Goal: Transaction & Acquisition: Purchase product/service

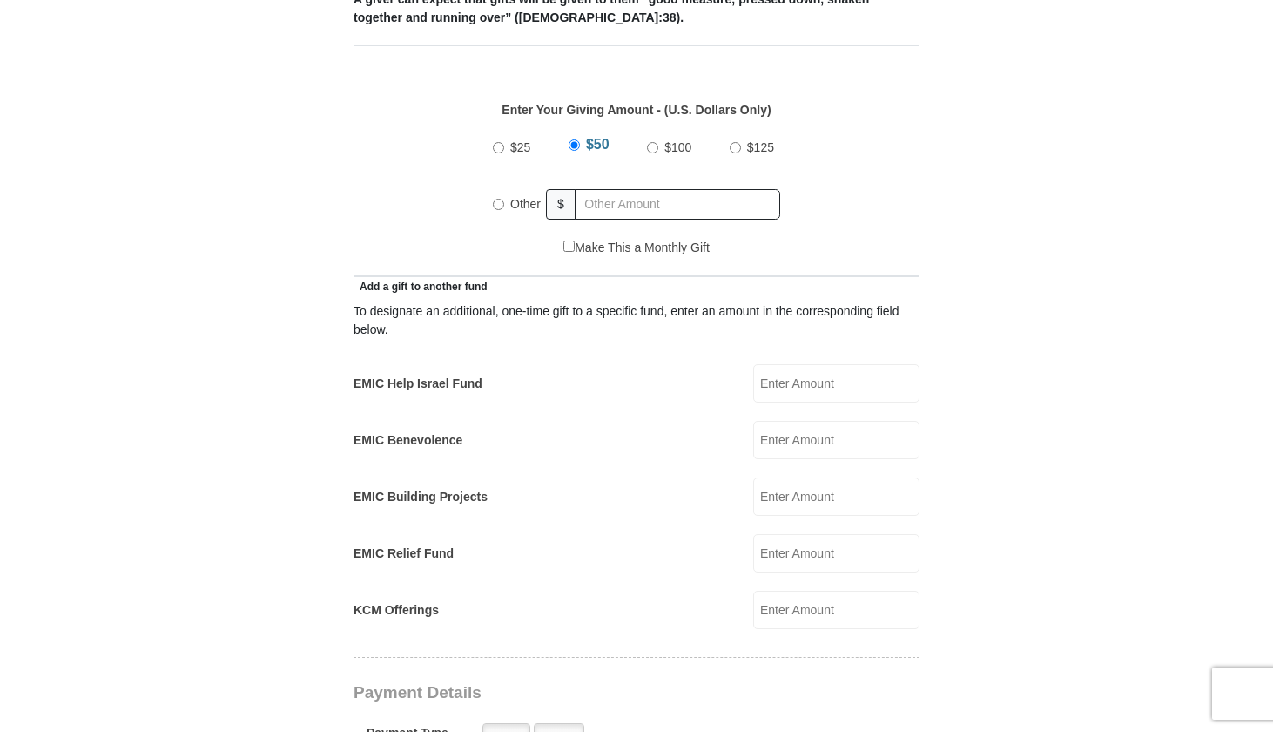
scroll to position [772, 0]
click at [496, 198] on input "Other" at bounding box center [498, 203] width 11 height 11
radio input "true"
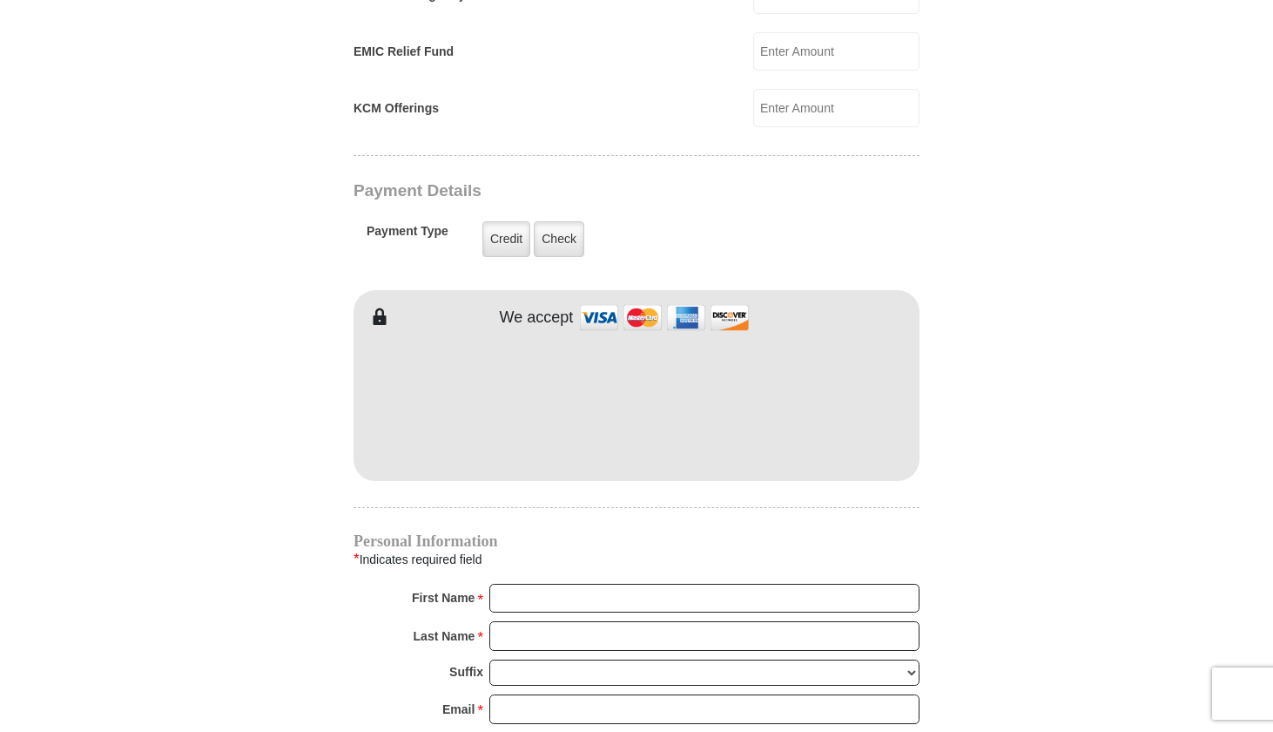
scroll to position [1276, 0]
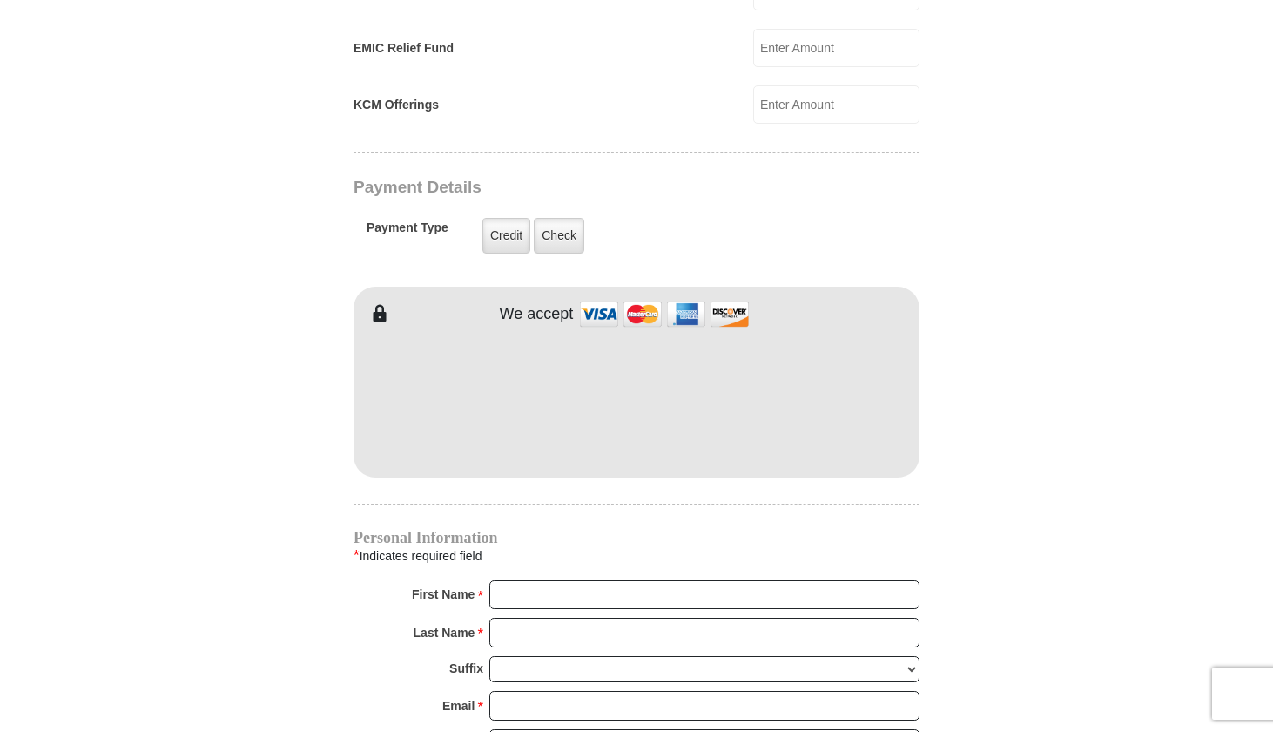
type input "92.00"
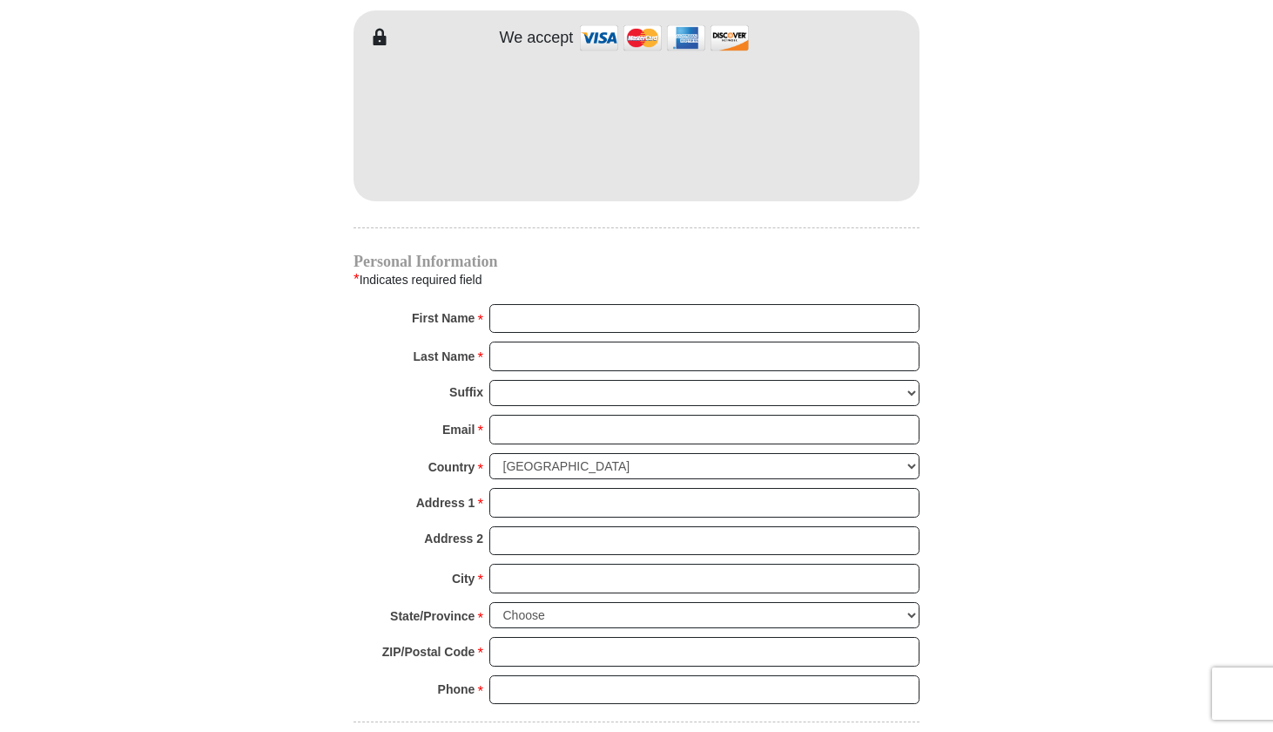
scroll to position [1559, 0]
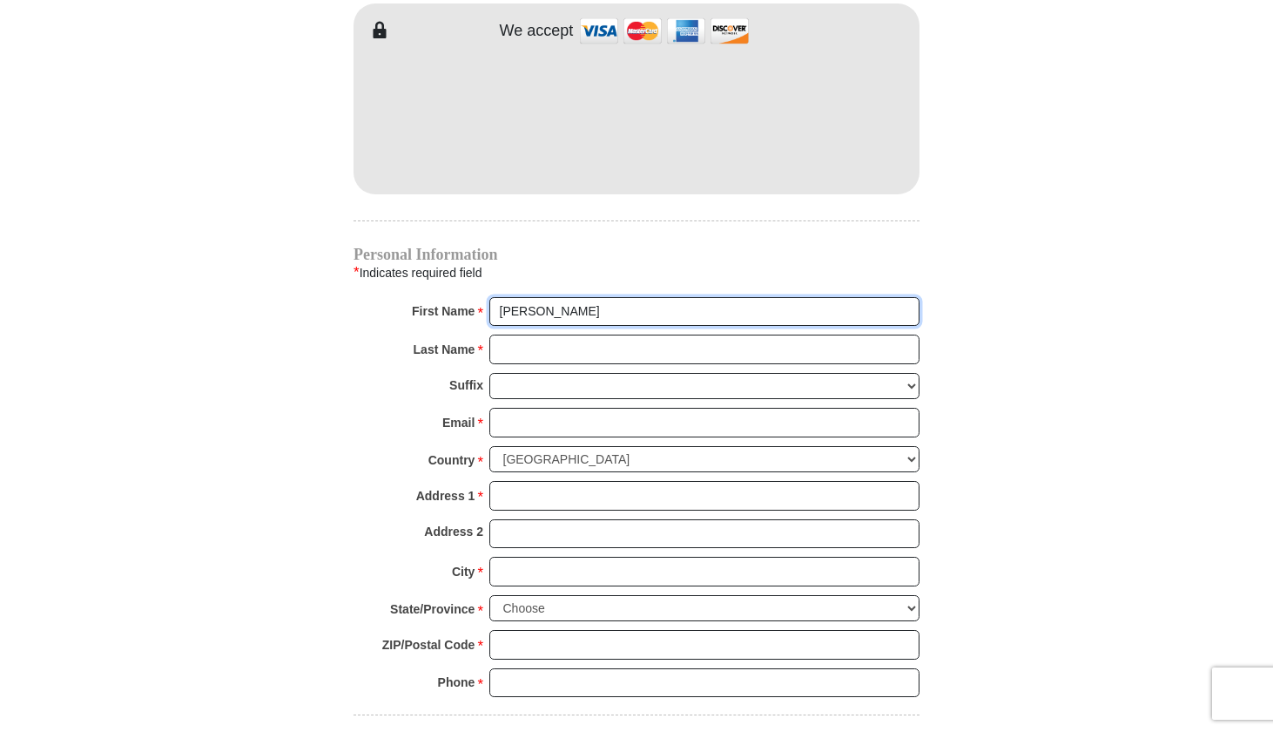
type input "Connie"
type input "Coury"
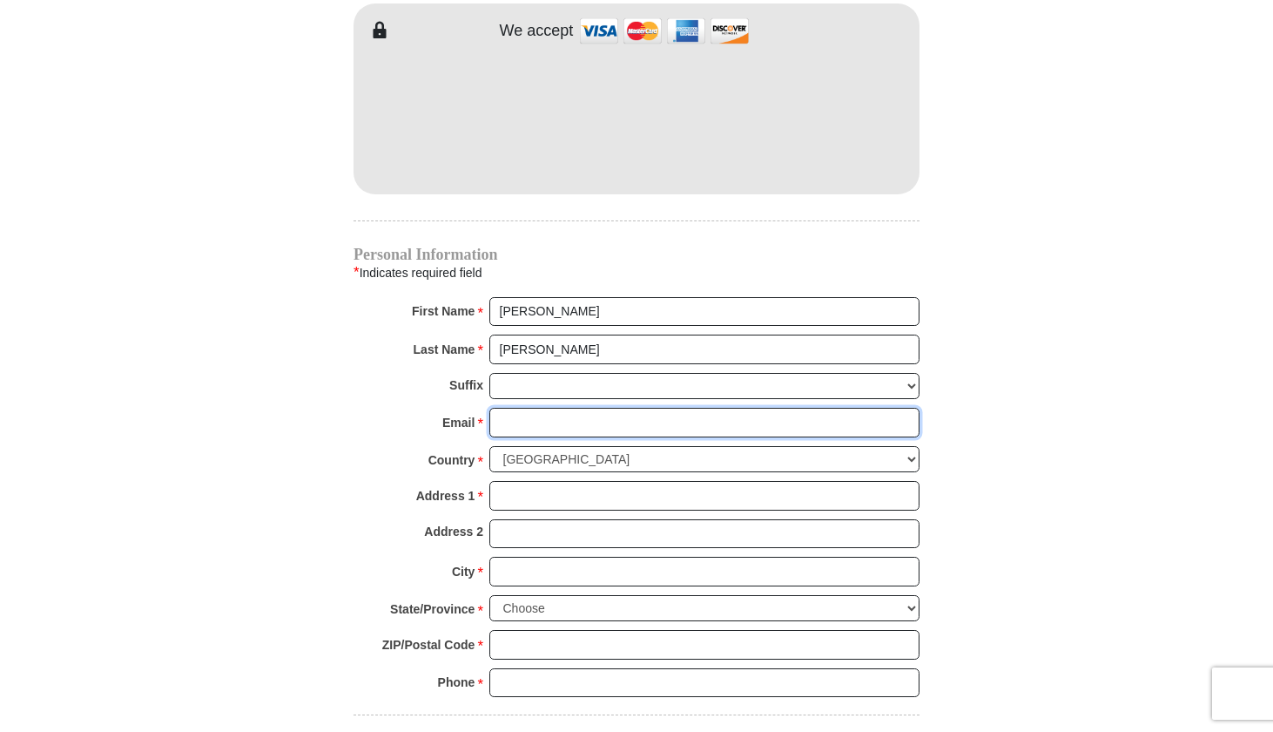
type input "1positivegal@gmail.com"
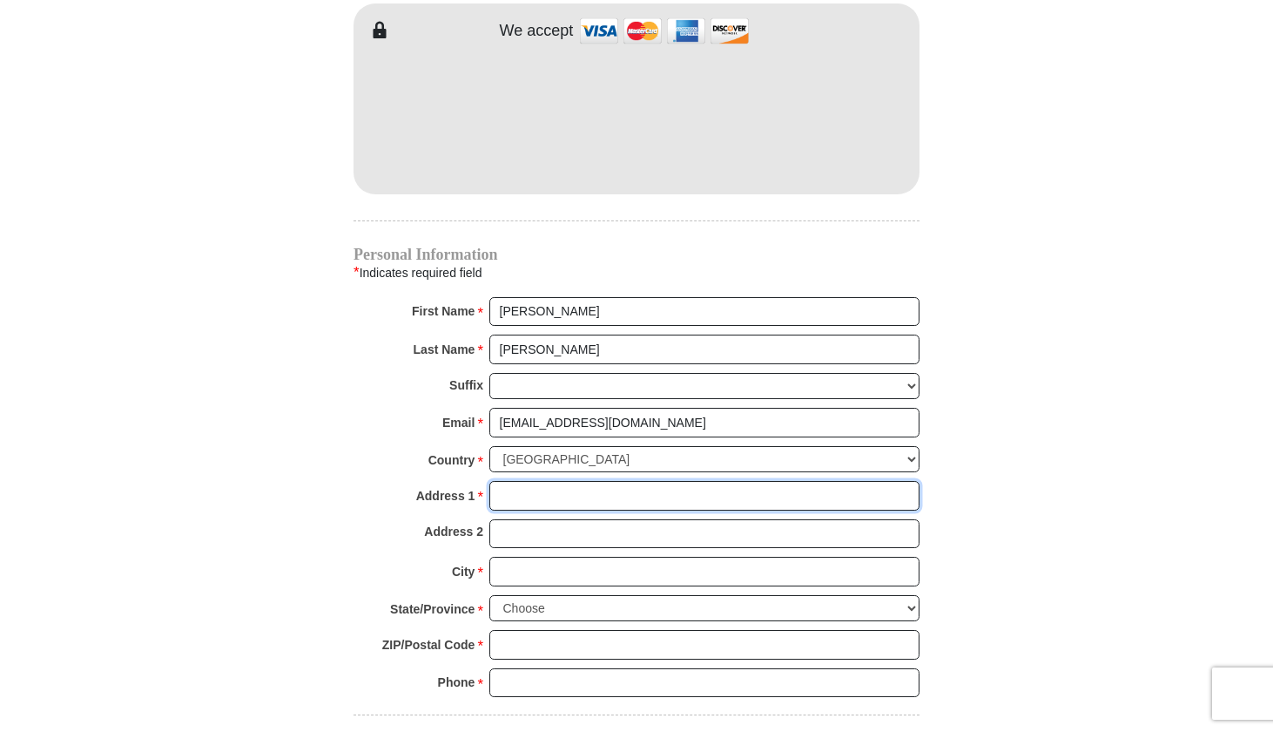
type input "1316 Randy Lane"
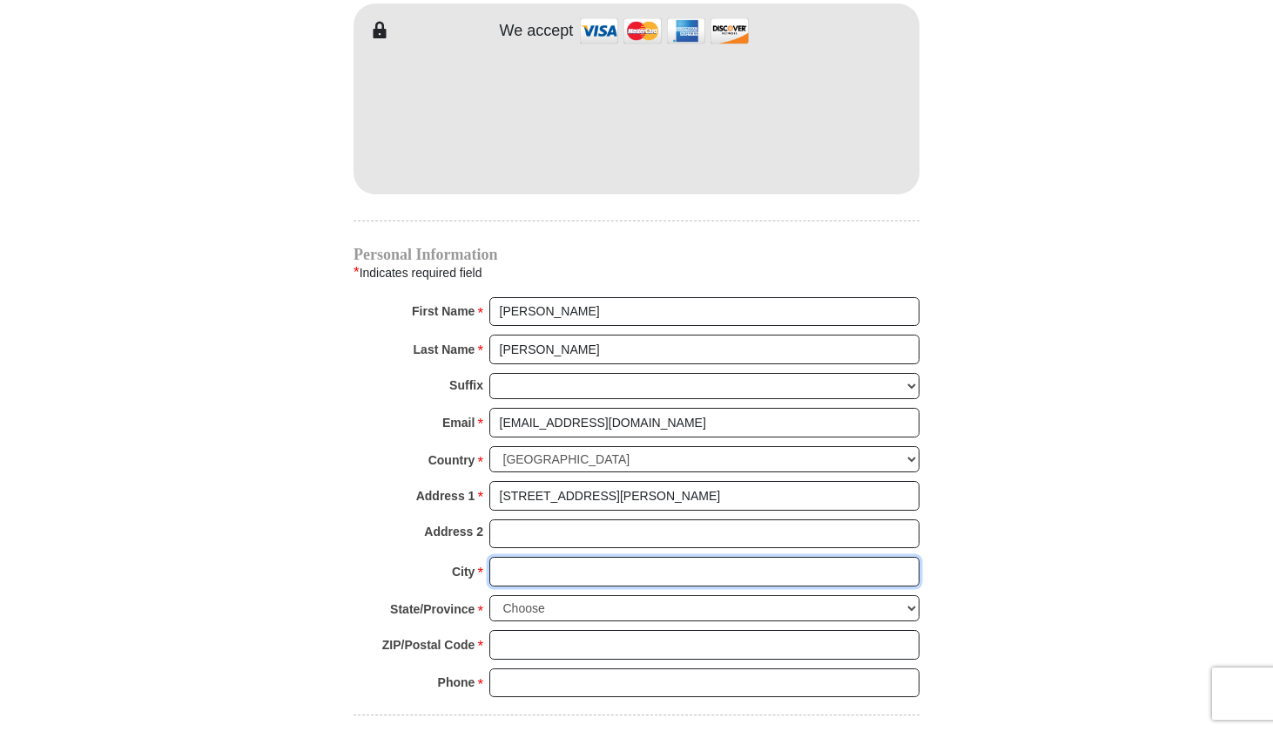
type input "Springtown"
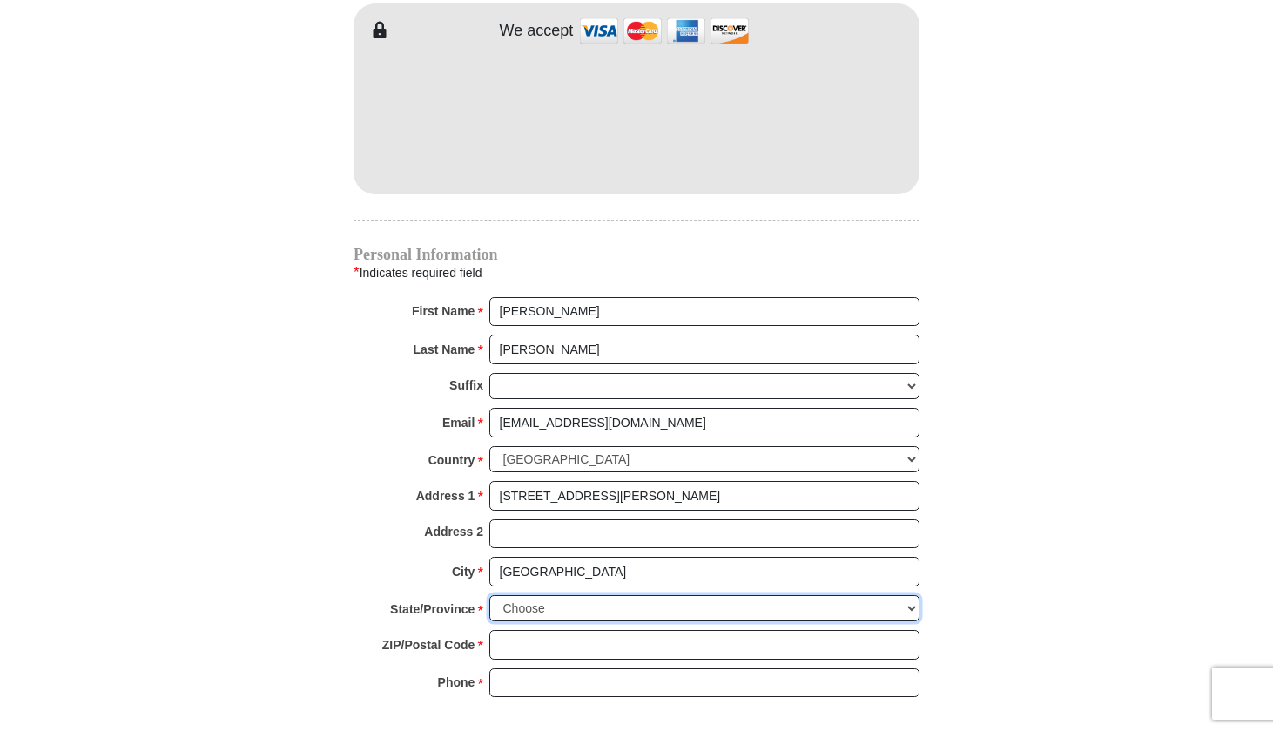
select select "TX"
type input "76082"
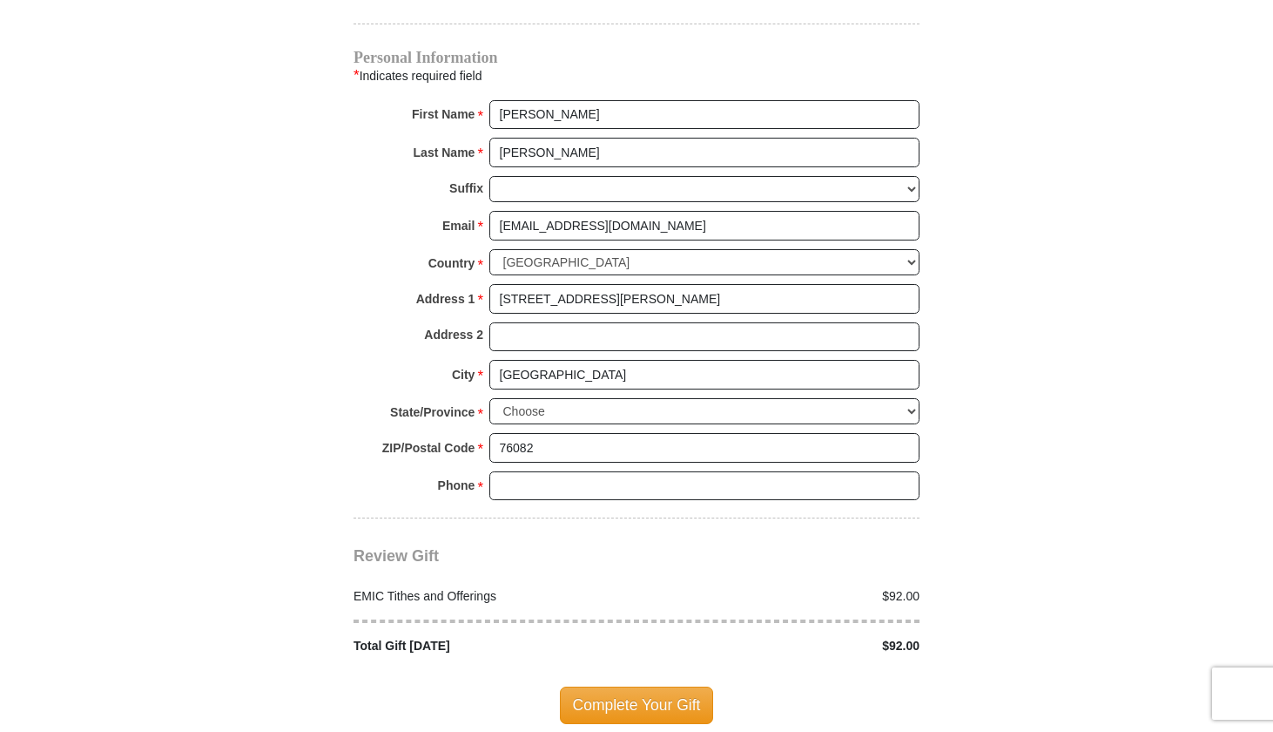
scroll to position [1774, 0]
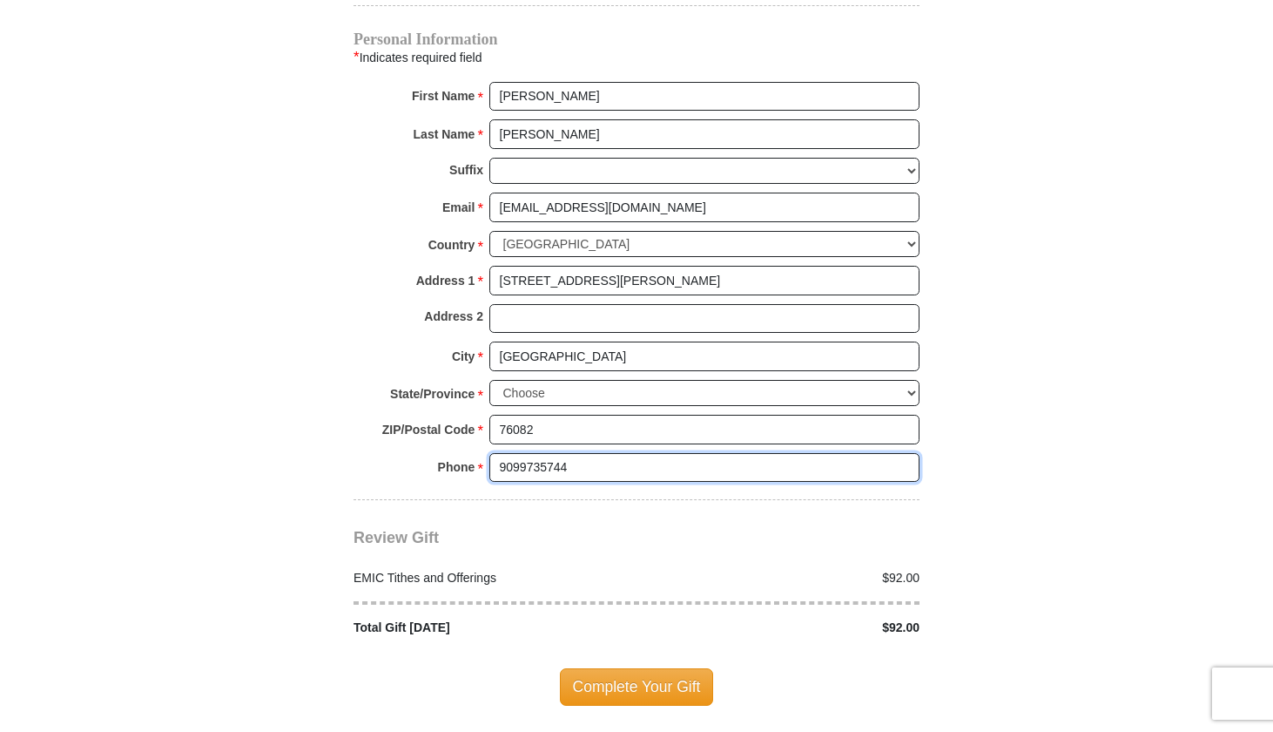
type input "9099735744"
click at [803, 500] on div "Review Gift Your monthly donation will start on the first occurrence on your se…" at bounding box center [637, 568] width 566 height 137
click at [636, 668] on span "Complete Your Gift" at bounding box center [637, 686] width 154 height 37
